Goal: Information Seeking & Learning: Learn about a topic

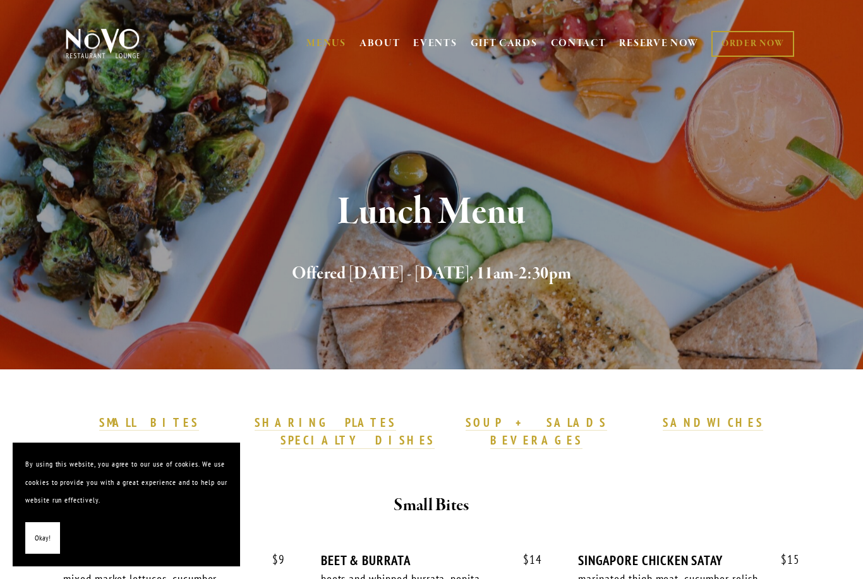
click at [44, 537] on span "Okay!" at bounding box center [43, 538] width 16 height 18
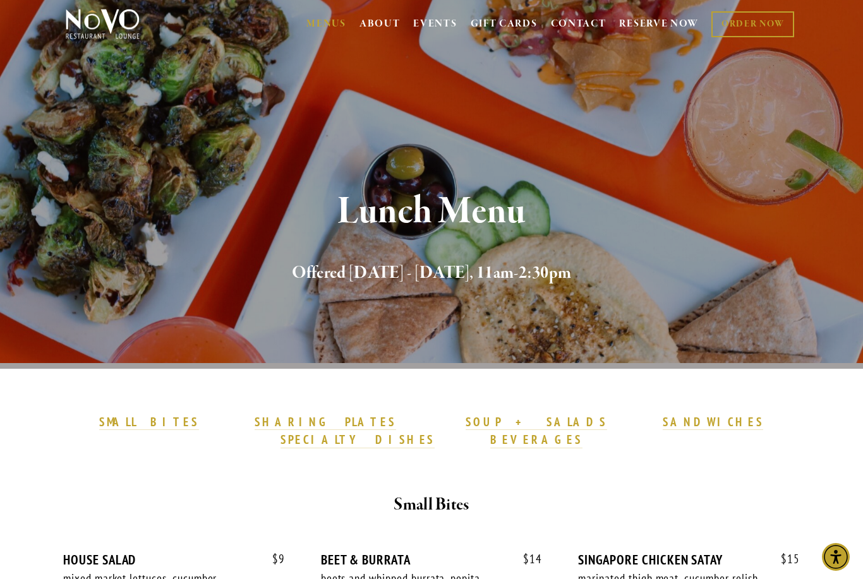
scroll to position [8, 0]
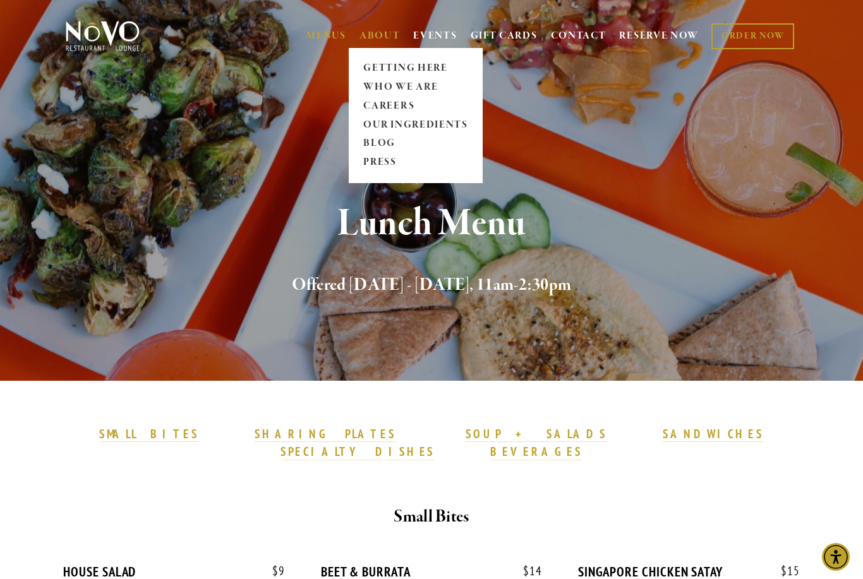
click at [386, 37] on link "ABOUT" at bounding box center [379, 36] width 41 height 13
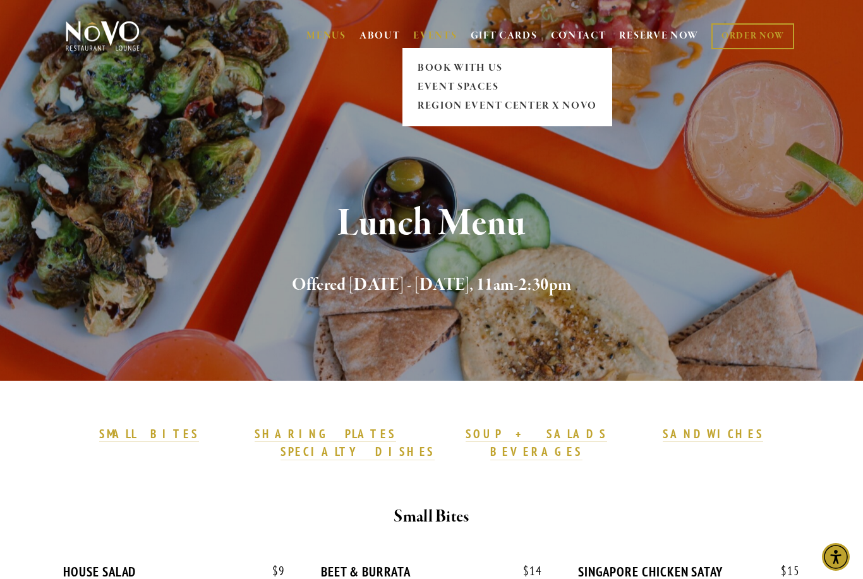
click at [419, 27] on span "EVENTS BOOK WITH US EVENT SPACES [GEOGRAPHIC_DATA] x NOVO" at bounding box center [435, 36] width 44 height 24
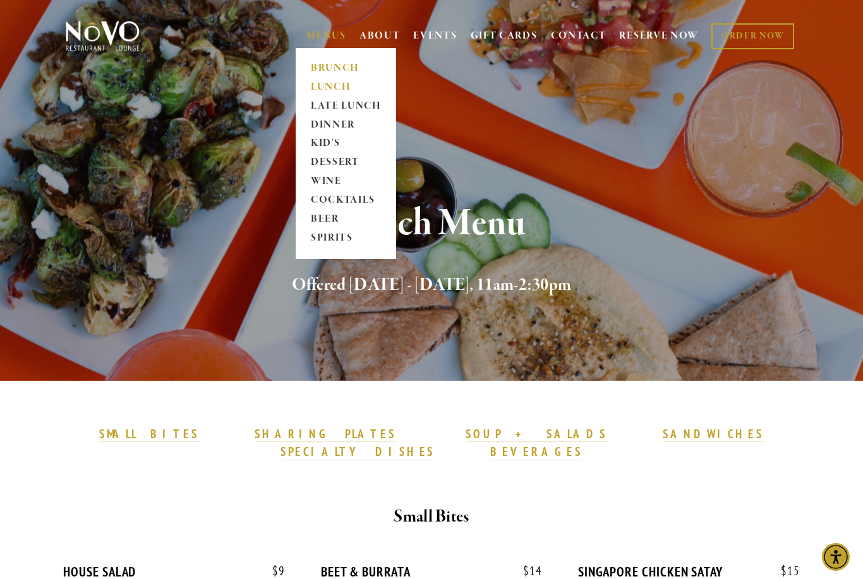
click at [321, 70] on link "BRUNCH" at bounding box center [345, 68] width 79 height 19
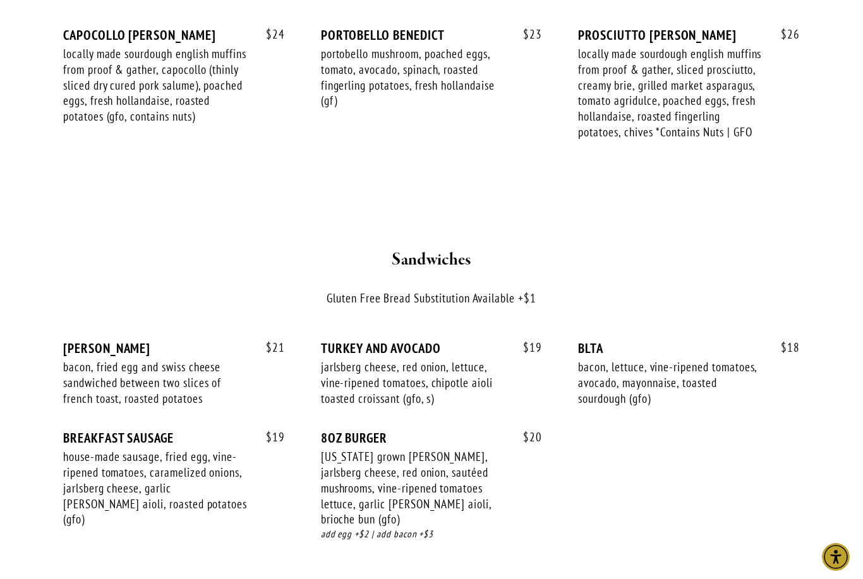
scroll to position [1712, 0]
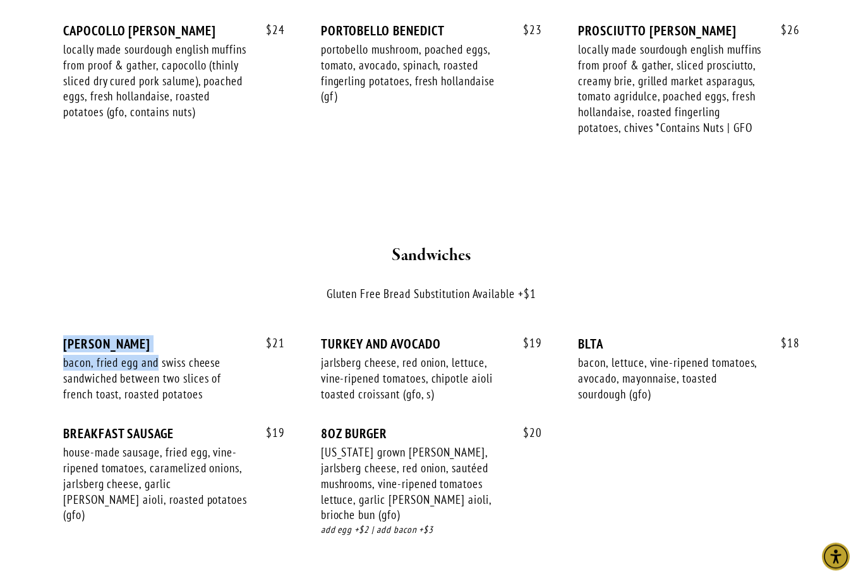
drag, startPoint x: 63, startPoint y: 326, endPoint x: 157, endPoint y: 343, distance: 95.0
click at [157, 343] on div "$ 21 MONTE CRISTO bacon, fried egg and swiss cheese sandwiched between two slic…" at bounding box center [174, 382] width 222 height 90
click at [158, 356] on div "bacon, fried egg and swiss cheese sandwiched between two slices of french toast…" at bounding box center [156, 379] width 186 height 47
drag, startPoint x: 65, startPoint y: 319, endPoint x: 157, endPoint y: 323, distance: 92.3
click at [157, 337] on div "MONTE CRISTO" at bounding box center [174, 345] width 222 height 16
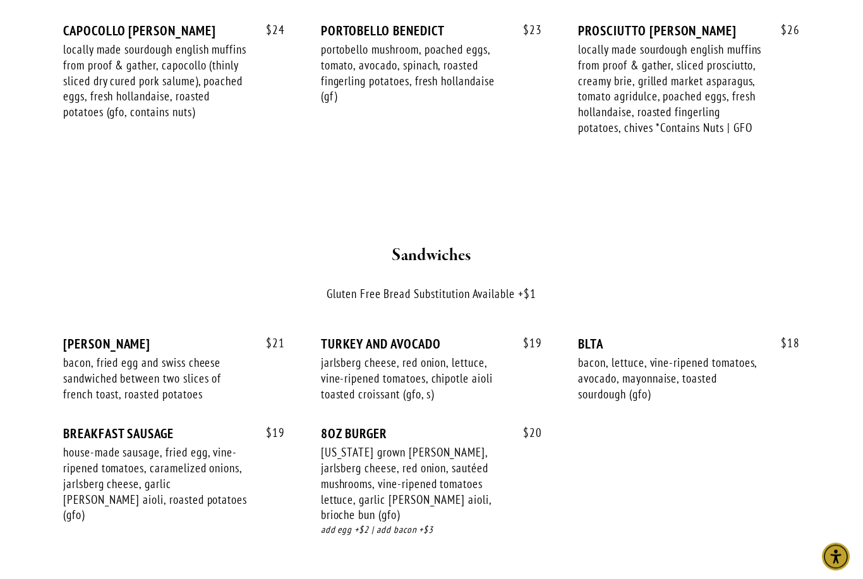
drag, startPoint x: 152, startPoint y: 361, endPoint x: 143, endPoint y: 361, distance: 9.5
click at [152, 361] on div "bacon, fried egg and swiss cheese sandwiched between two slices of french toast…" at bounding box center [156, 379] width 186 height 47
drag, startPoint x: 68, startPoint y: 325, endPoint x: 153, endPoint y: 325, distance: 85.9
click at [153, 337] on div "MONTE CRISTO" at bounding box center [174, 345] width 222 height 16
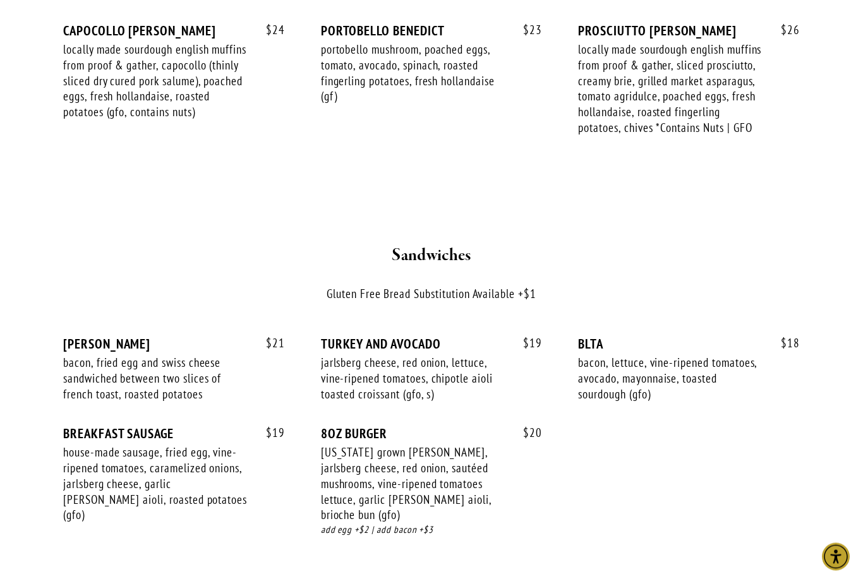
click at [92, 459] on div "house-made sausage, fried egg, vine-ripened tomatoes, caramelized onions, jarls…" at bounding box center [156, 484] width 186 height 78
copy div "jarlsberg"
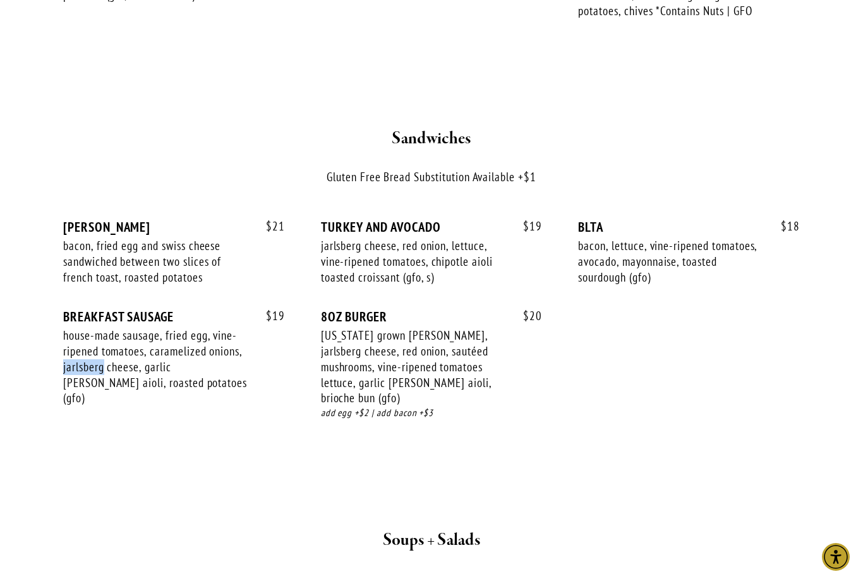
scroll to position [1864, 0]
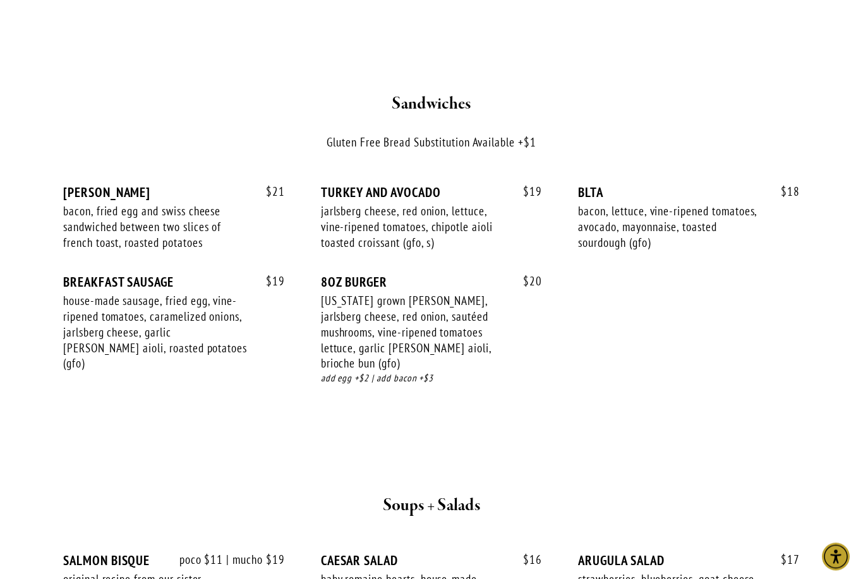
click at [492, 421] on div at bounding box center [432, 431] width 714 height 21
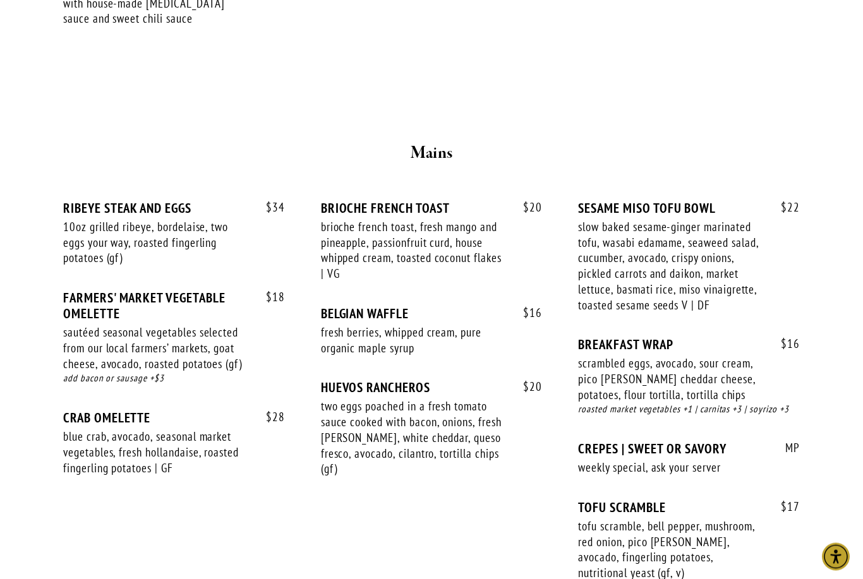
scroll to position [988, 0]
